Goal: Transaction & Acquisition: Purchase product/service

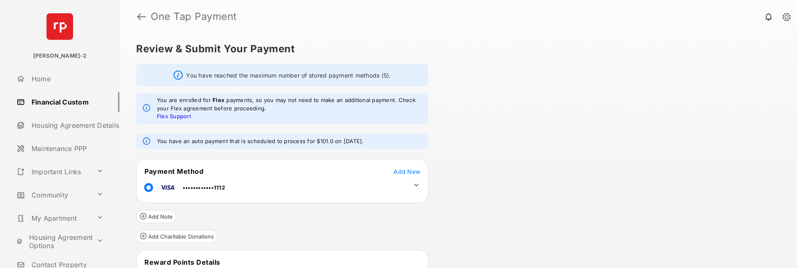
click at [139, 17] on link at bounding box center [141, 17] width 9 height 20
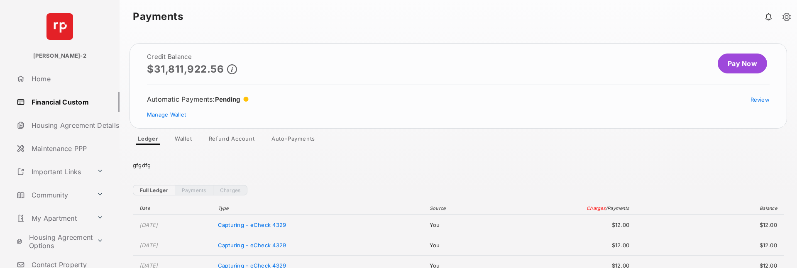
click at [744, 63] on link "Pay Now" at bounding box center [741, 64] width 49 height 20
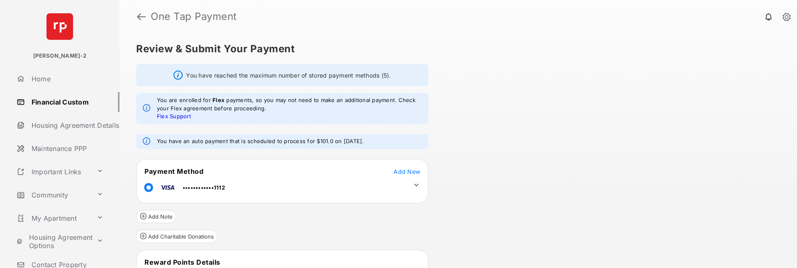
click at [137, 12] on link at bounding box center [141, 17] width 9 height 20
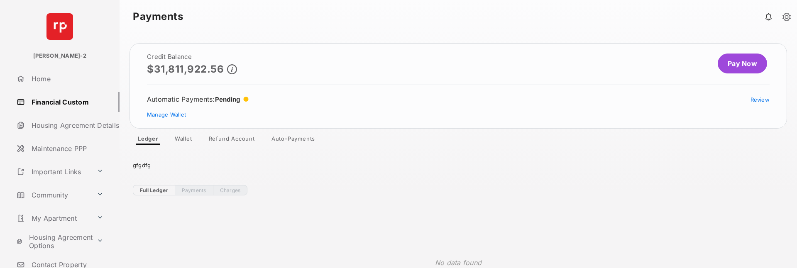
click at [304, 139] on link "Auto-Payments" at bounding box center [293, 140] width 57 height 10
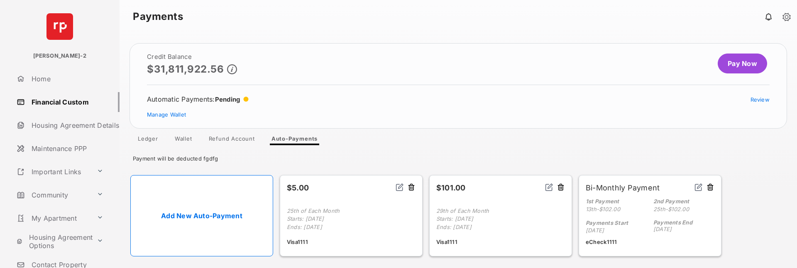
click at [734, 65] on link "Pay Now" at bounding box center [741, 64] width 49 height 20
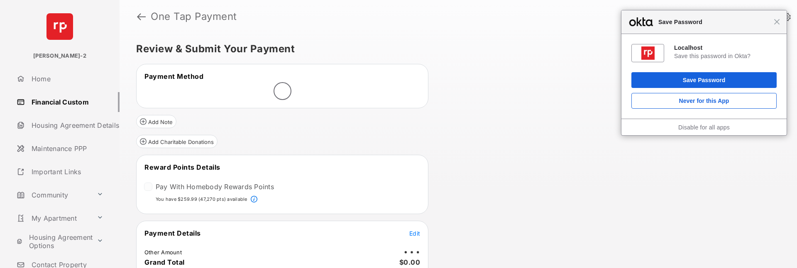
click at [777, 26] on div "Close Save Password" at bounding box center [703, 22] width 165 height 24
click at [777, 20] on span "Close" at bounding box center [776, 22] width 6 height 6
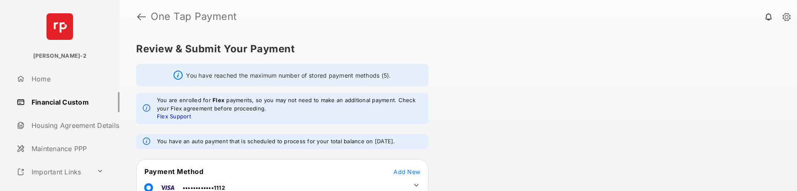
drag, startPoint x: 158, startPoint y: 141, endPoint x: 401, endPoint y: 144, distance: 243.6
click at [395, 144] on em "You have an auto payment that is scheduled to process for your total balance on…" at bounding box center [276, 141] width 238 height 8
click at [416, 141] on div "You have an auto payment that is scheduled to process for your total balance on…" at bounding box center [282, 141] width 292 height 15
